Goal: Check status: Check status

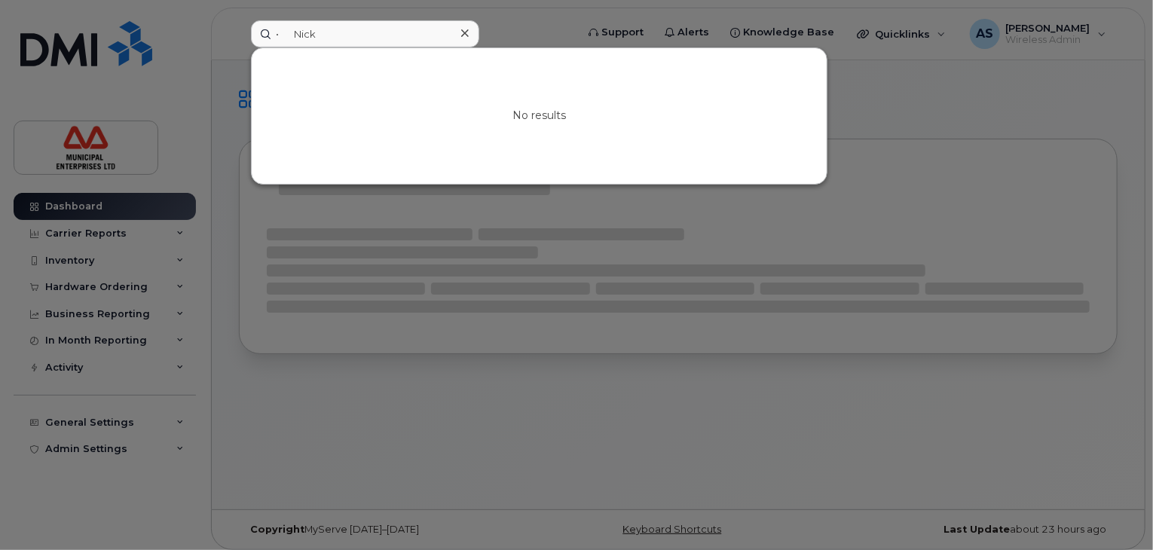
drag, startPoint x: 300, startPoint y: 35, endPoint x: 203, endPoint y: 15, distance: 99.1
click at [239, 20] on div "• Nick No results" at bounding box center [408, 33] width 339 height 27
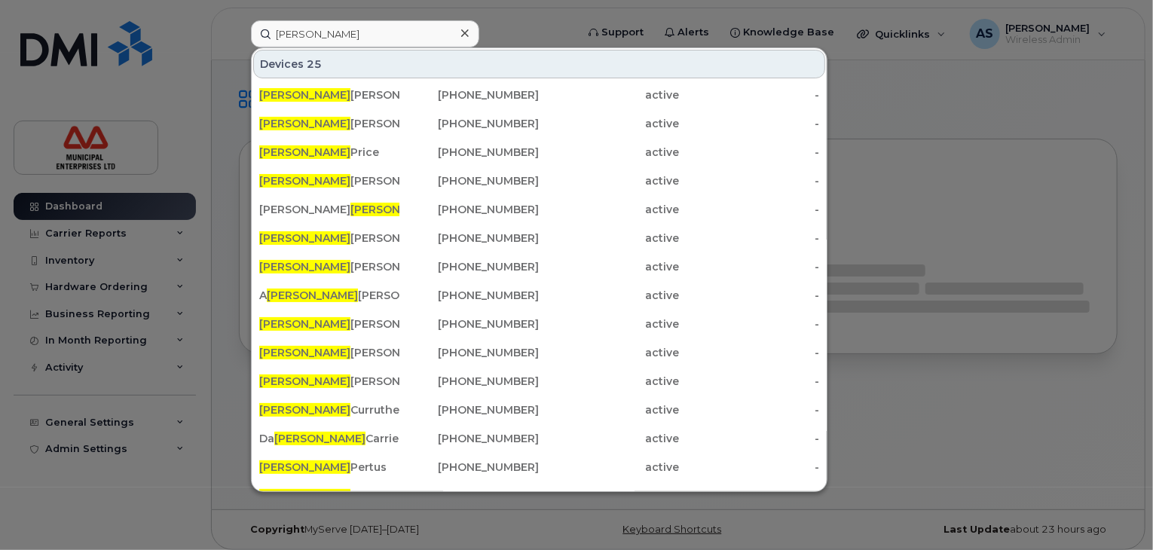
click at [943, 158] on div at bounding box center [576, 275] width 1153 height 550
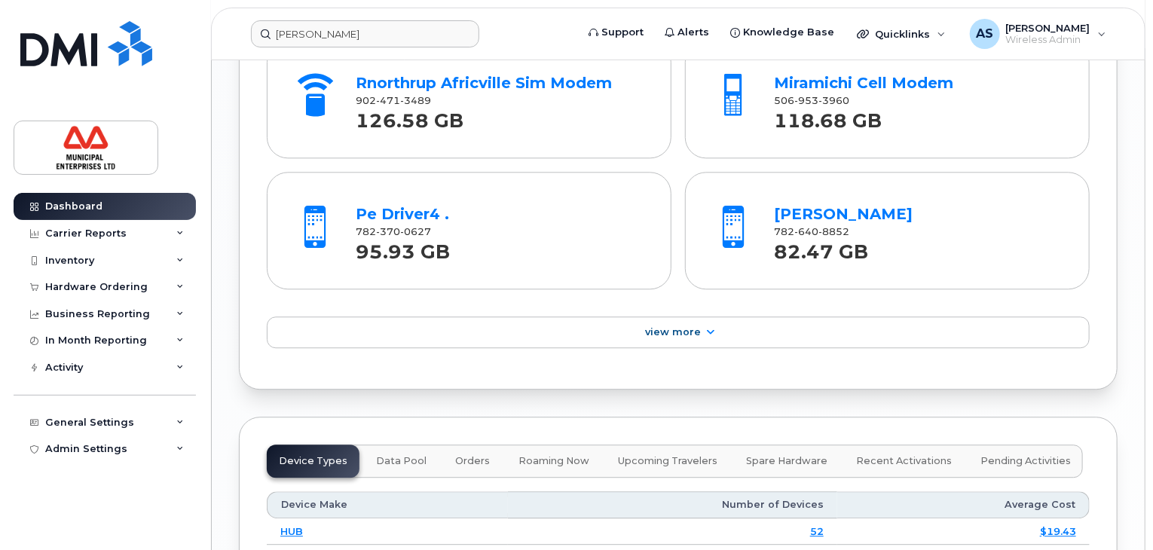
scroll to position [1700, 0]
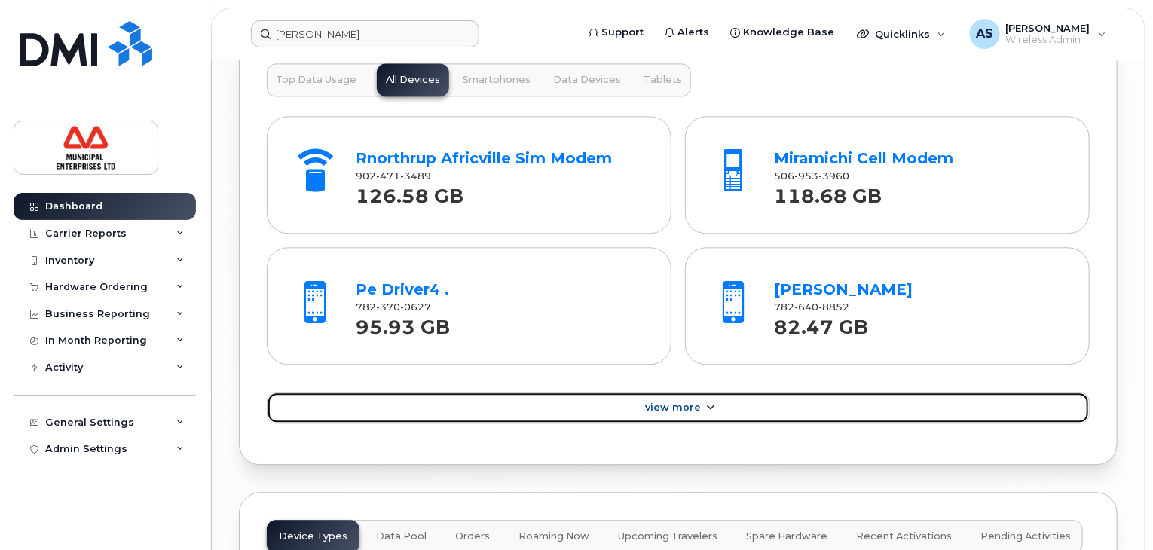
click at [678, 405] on span "View More" at bounding box center [673, 407] width 56 height 11
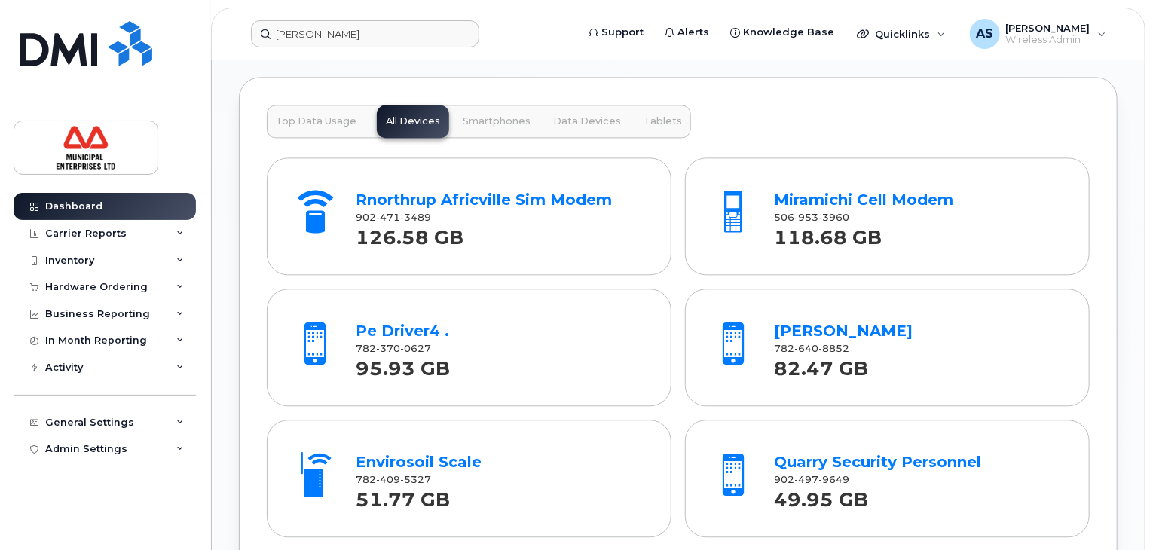
scroll to position [1625, 0]
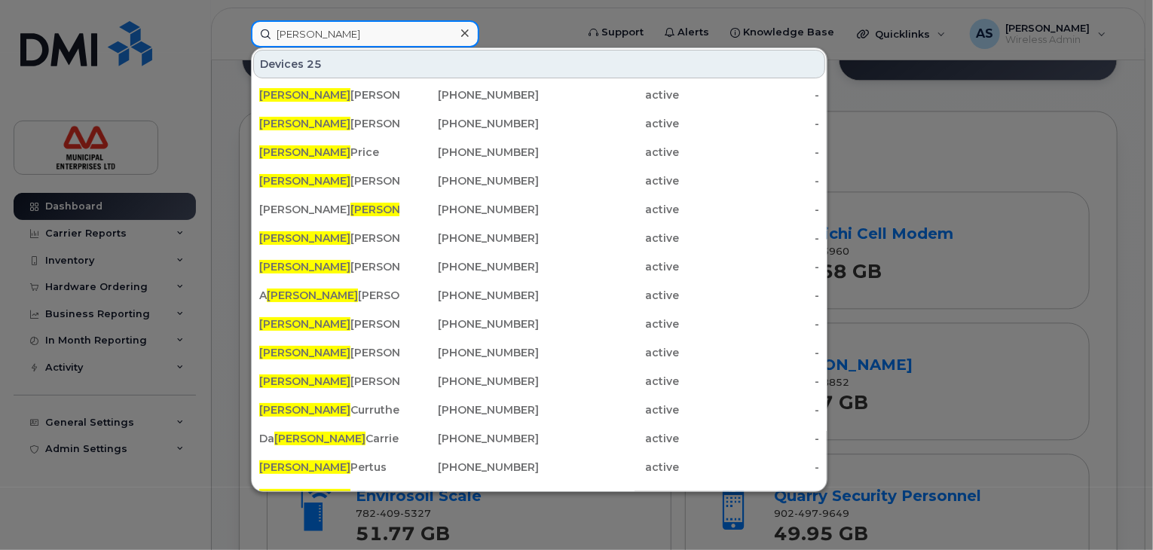
drag, startPoint x: 362, startPoint y: 35, endPoint x: 152, endPoint y: 20, distance: 209.9
click at [239, 20] on div "Nick Devices 25 Nick Arsenault 506-269-7307 active - Nick Thorpe 782-446-4179 a…" at bounding box center [408, 33] width 339 height 27
paste input "• Nick Greenough"
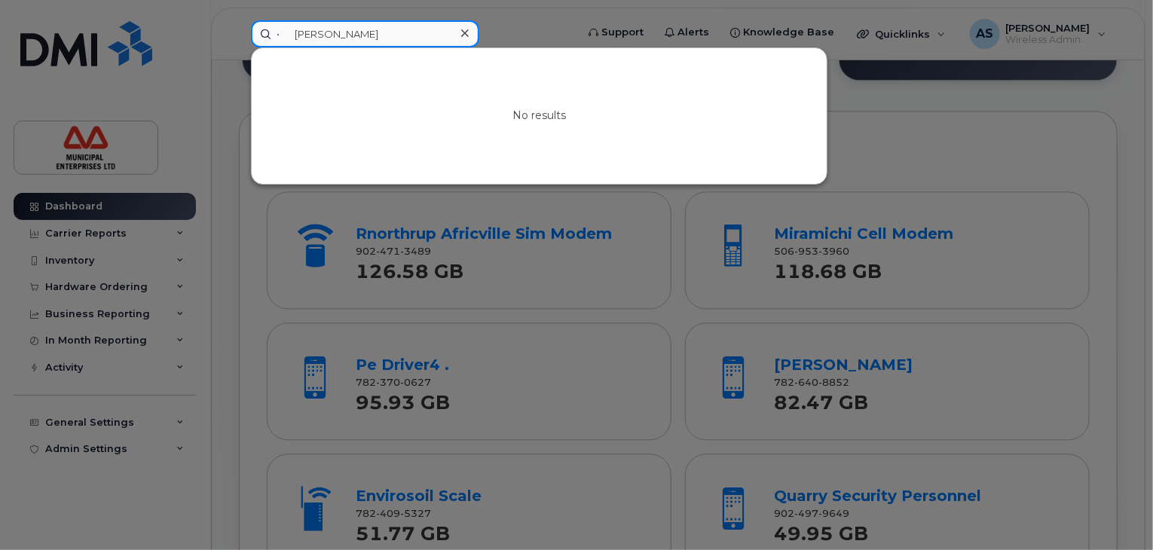
drag, startPoint x: 295, startPoint y: 29, endPoint x: 228, endPoint y: 19, distance: 68.6
click at [239, 20] on div "• Nick Greenough No results" at bounding box center [408, 33] width 339 height 27
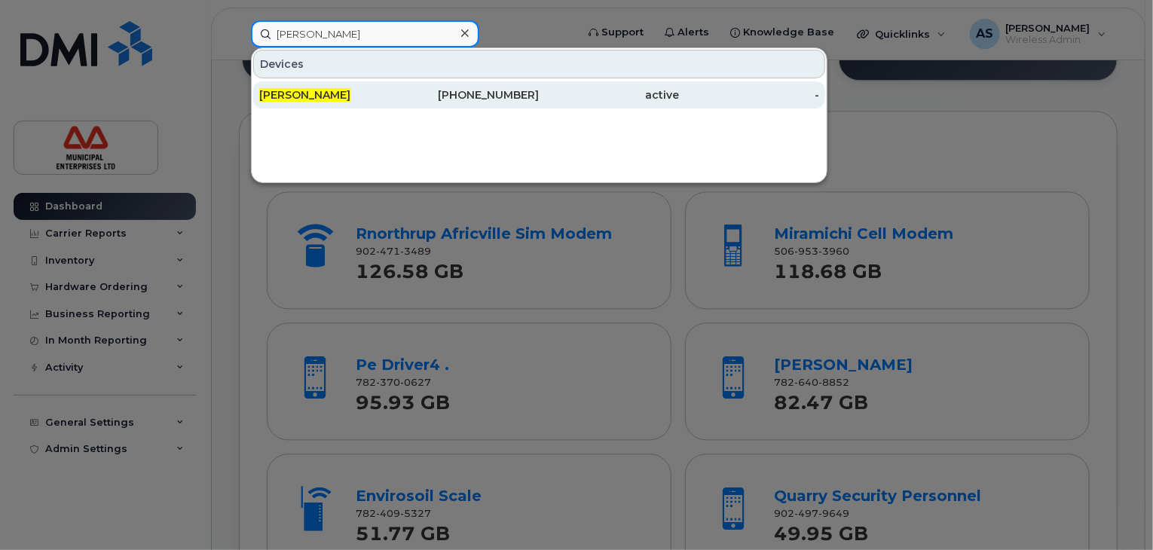
type input "[PERSON_NAME]"
click at [467, 91] on div "[PHONE_NUMBER]" at bounding box center [469, 94] width 140 height 15
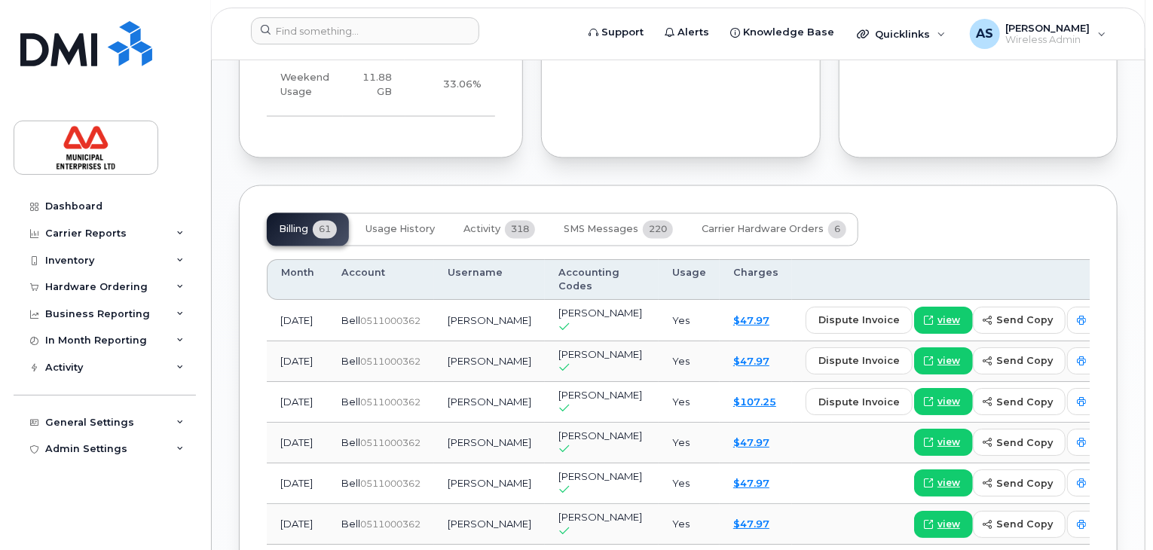
scroll to position [1213, 0]
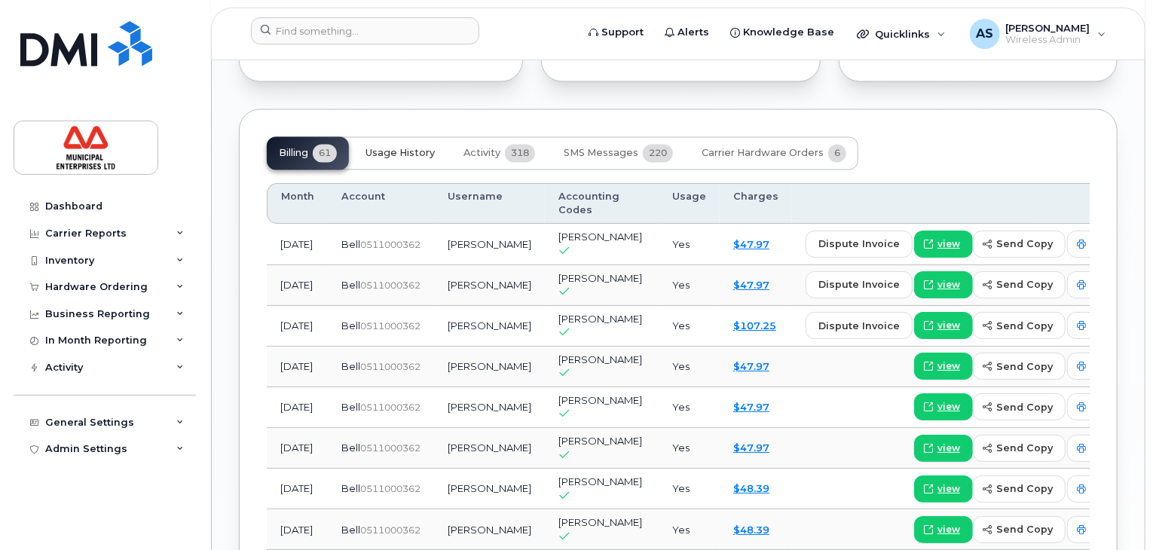
click at [426, 160] on span "Usage History" at bounding box center [399, 154] width 69 height 12
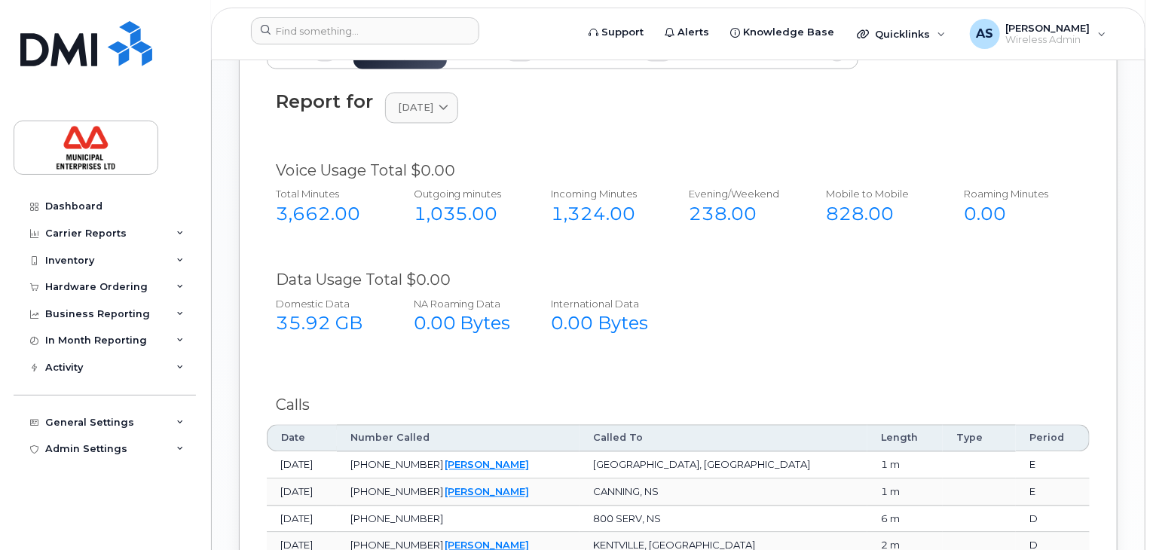
scroll to position [1364, 0]
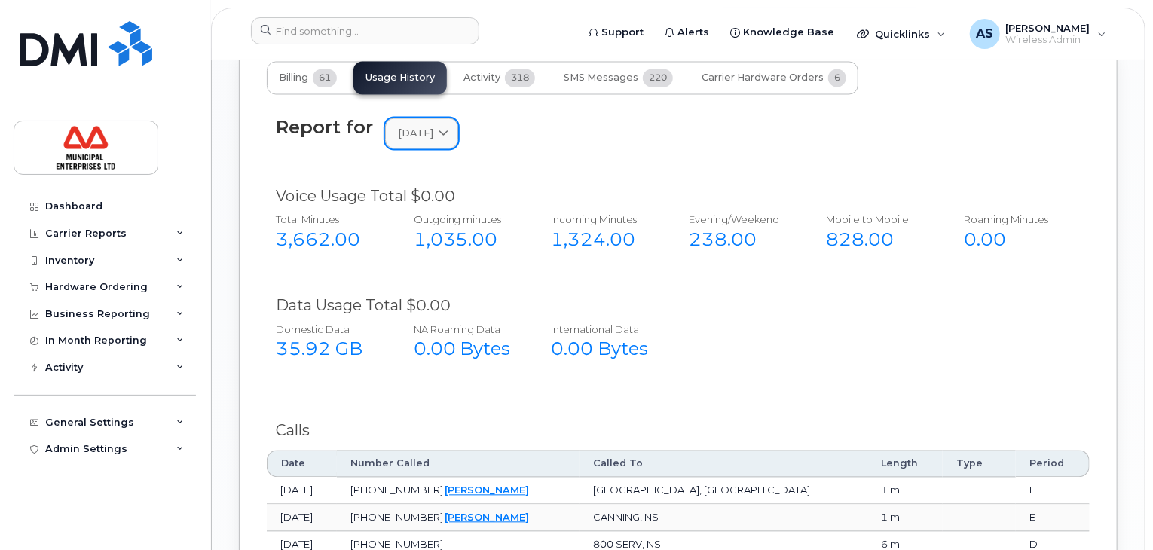
click at [433, 141] on span "[DATE]" at bounding box center [415, 134] width 35 height 14
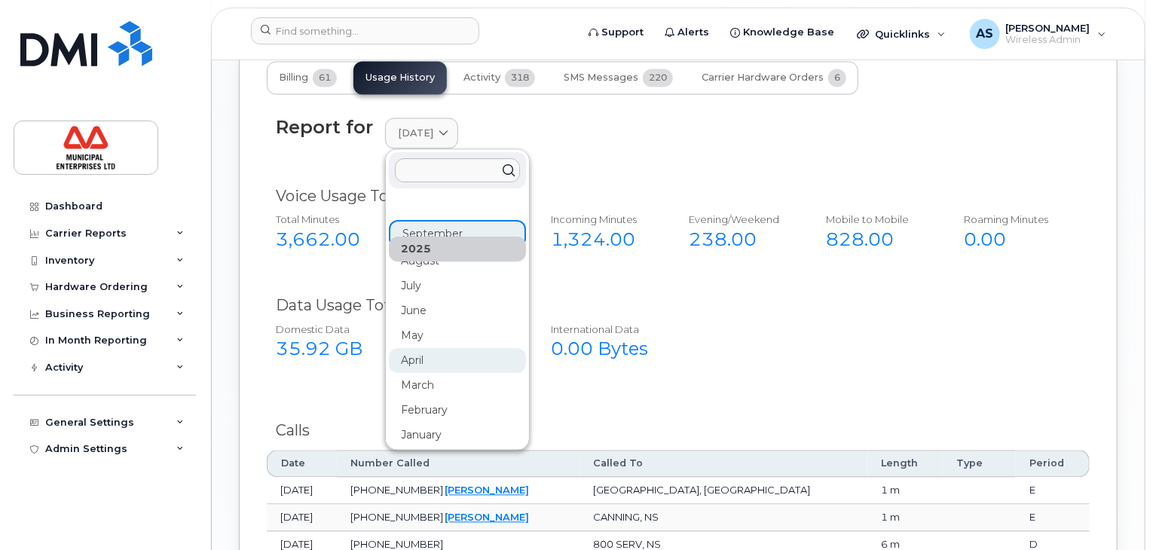
click at [422, 374] on div "April" at bounding box center [457, 361] width 137 height 25
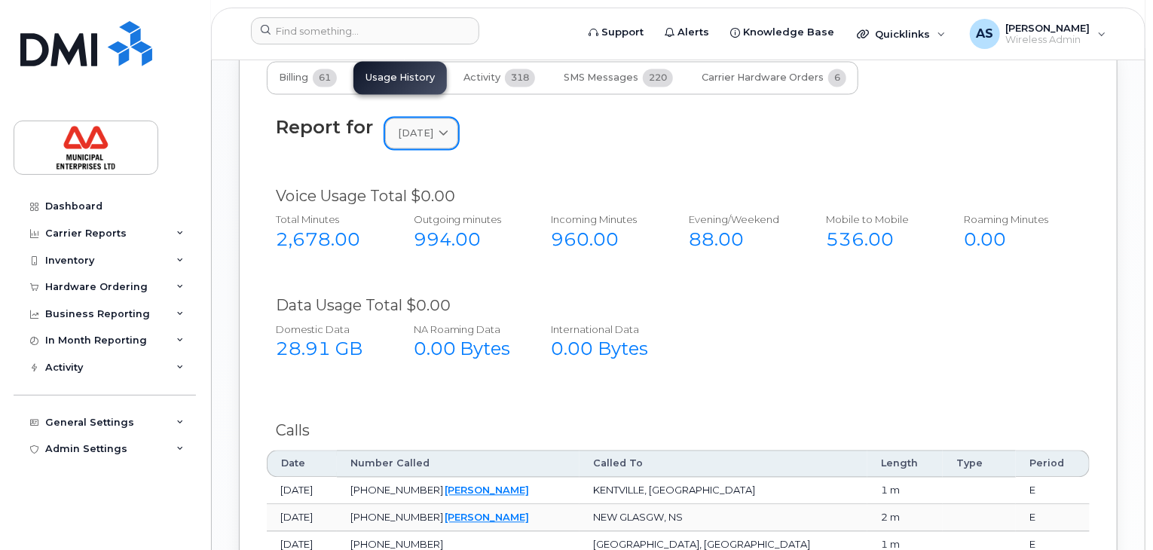
click at [427, 141] on span "[DATE]" at bounding box center [415, 134] width 35 height 14
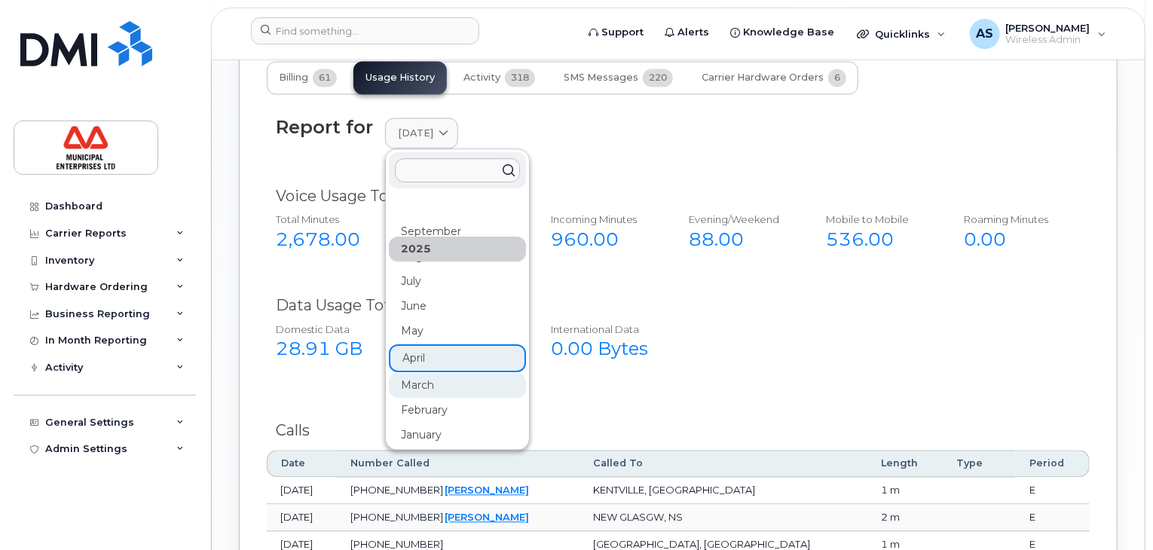
click at [423, 399] on div "March" at bounding box center [457, 386] width 137 height 25
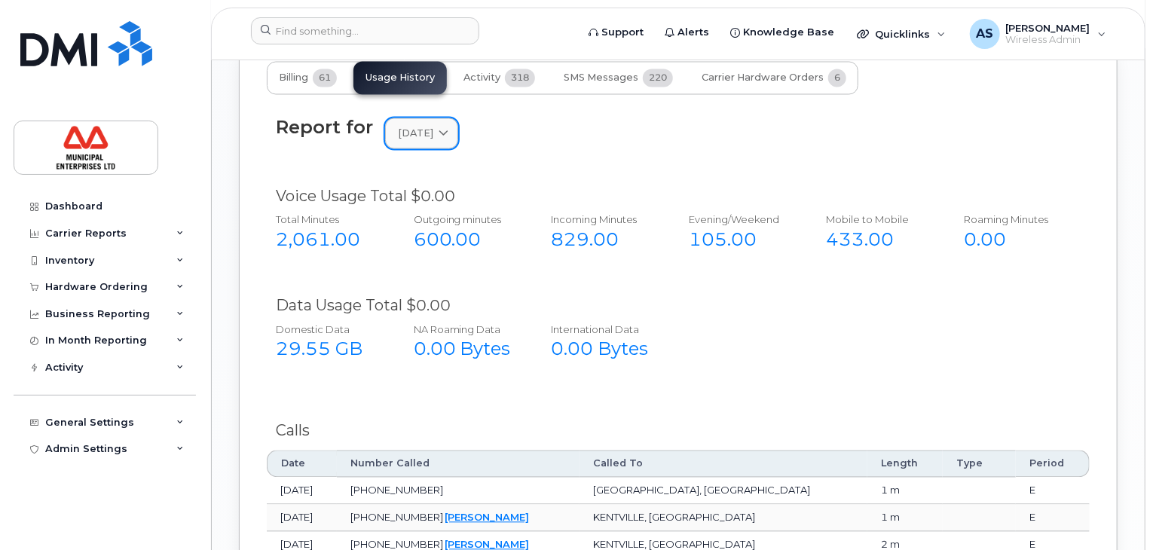
click at [399, 141] on span "[DATE]" at bounding box center [415, 134] width 35 height 14
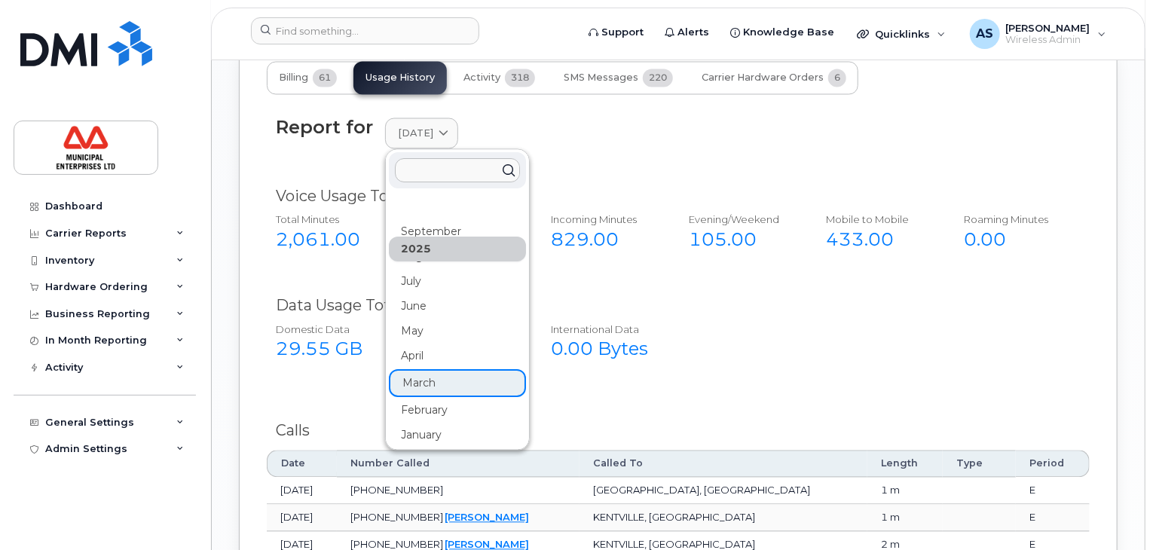
scroll to position [0, 0]
click at [423, 448] on div "January" at bounding box center [457, 435] width 137 height 25
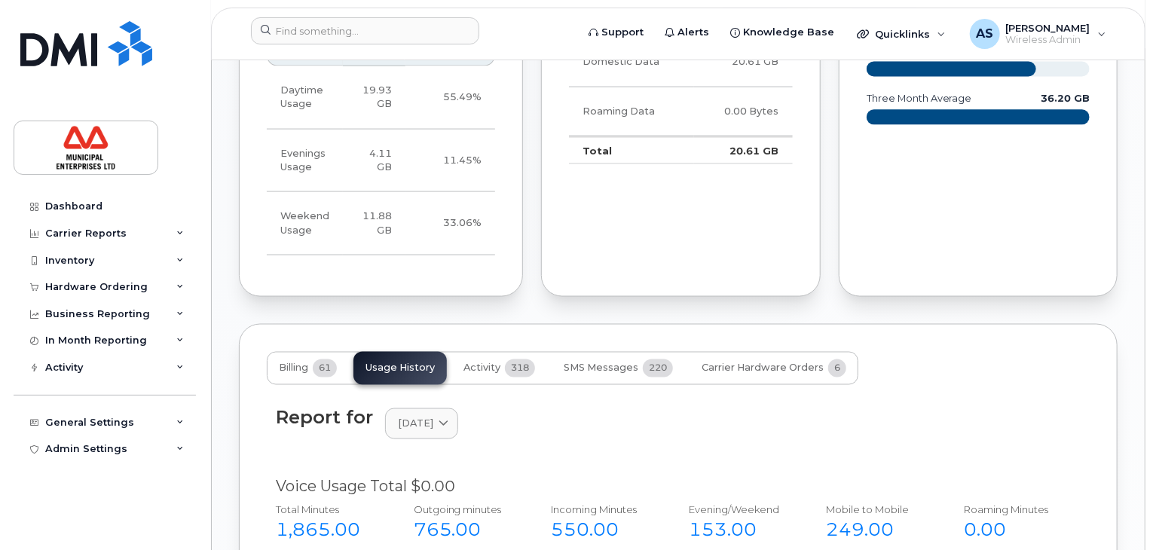
scroll to position [987, 0]
